Goal: Find specific page/section: Find specific page/section

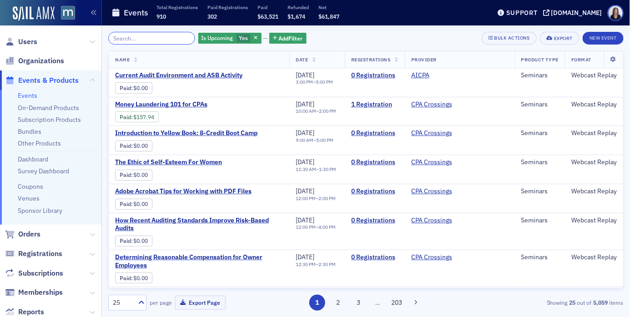
click at [136, 38] on input "search" at bounding box center [151, 38] width 87 height 13
click at [124, 38] on input "search" at bounding box center [151, 38] width 87 height 13
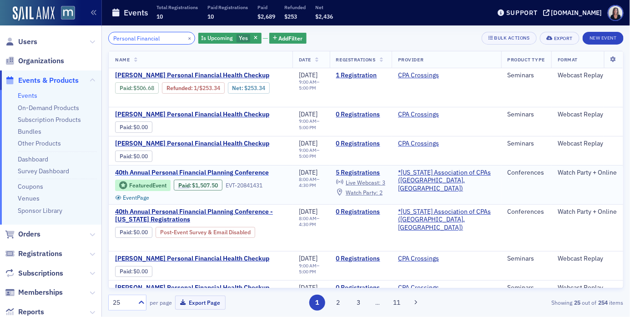
type input "Personal Financial"
click at [174, 170] on span "40th Annual Personal Financial Planning Conference" at bounding box center [192, 173] width 154 height 8
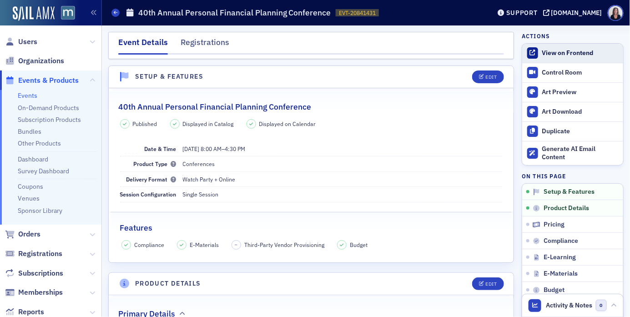
click at [561, 54] on div "View on Frontend" at bounding box center [580, 53] width 76 height 8
